Goal: Information Seeking & Learning: Learn about a topic

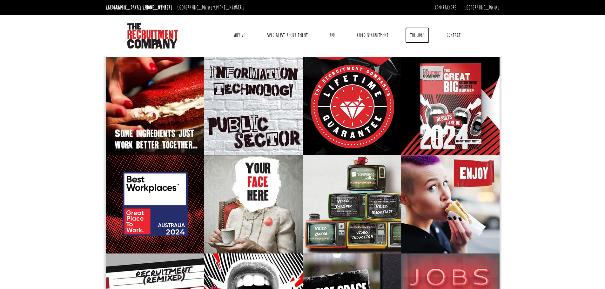
click at [412, 39] on link "The Jobs" at bounding box center [417, 35] width 24 height 16
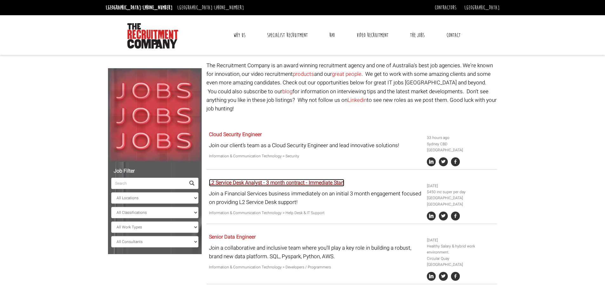
click at [332, 179] on link "L2 Service Desk Analyst - 3 month contract - Immediate Start" at bounding box center [276, 183] width 135 height 8
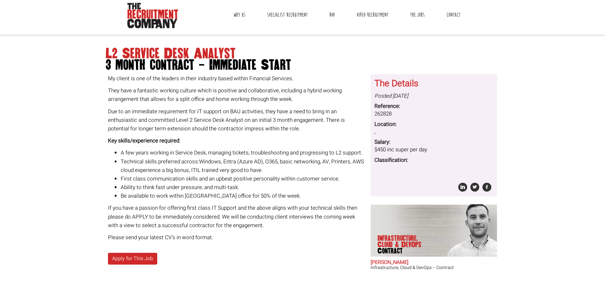
scroll to position [32, 0]
